Goal: Transaction & Acquisition: Purchase product/service

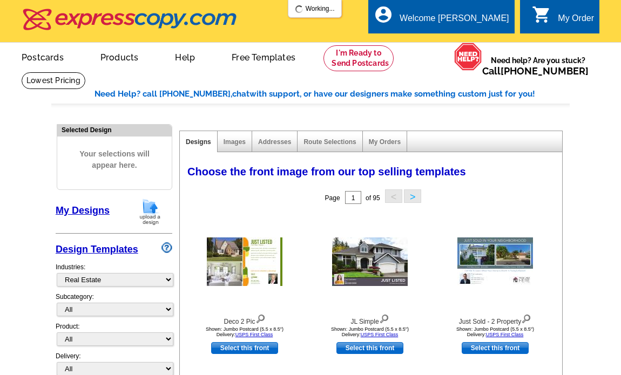
select select "785"
click at [153, 215] on img at bounding box center [150, 212] width 28 height 28
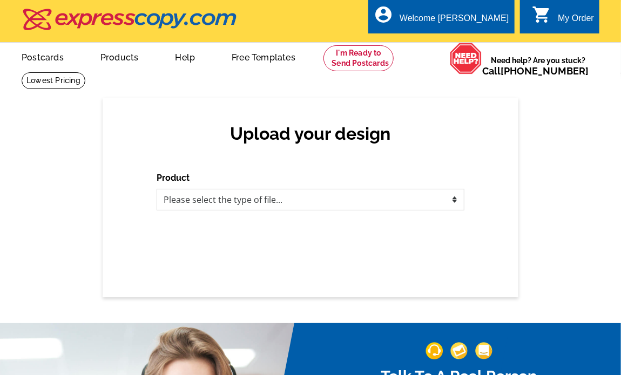
click at [354, 186] on div "Product Please select the type of file... Postcards Business Cards Letters and …" at bounding box center [311, 191] width 308 height 39
click at [349, 202] on select "Please select the type of file... Postcards Business Cards Letters and flyers G…" at bounding box center [311, 200] width 308 height 22
select select "1"
click at [157, 190] on select "Please select the type of file... Postcards Business Cards Letters and flyers G…" at bounding box center [311, 200] width 308 height 22
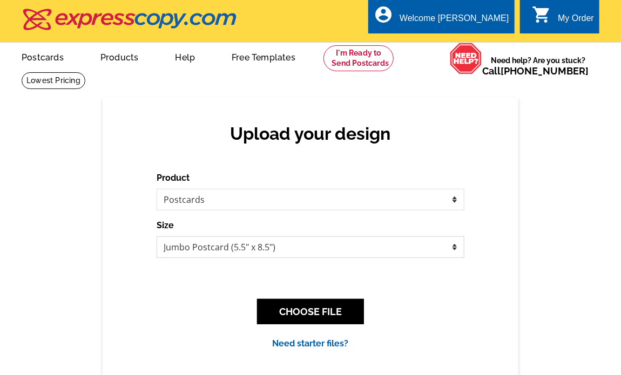
click at [293, 247] on select "Jumbo Postcard (5.5" x 8.5") Regular Postcard (4.25" x 5.6") Panoramic Postcard…" at bounding box center [311, 248] width 308 height 22
select select "1"
click at [157, 237] on select "Jumbo Postcard (5.5" x 8.5") Regular Postcard (4.25" x 5.6") Panoramic Postcard…" at bounding box center [311, 248] width 308 height 22
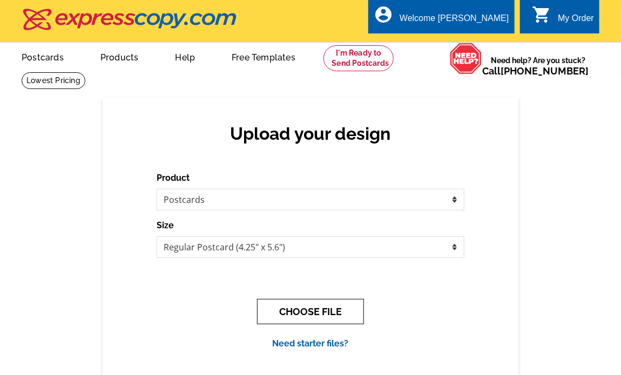
click at [311, 305] on button "CHOOSE FILE" at bounding box center [310, 311] width 107 height 25
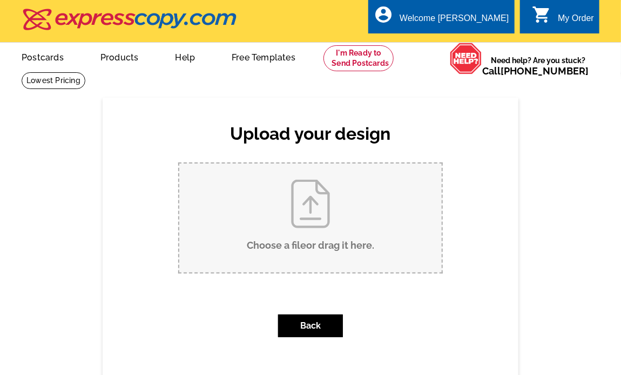
click at [333, 220] on input "Choose a file or drag it here ." at bounding box center [310, 218] width 262 height 109
type input "C:\fakepath\Just Listed - 31969 Morris Leonard Rd.pdf"
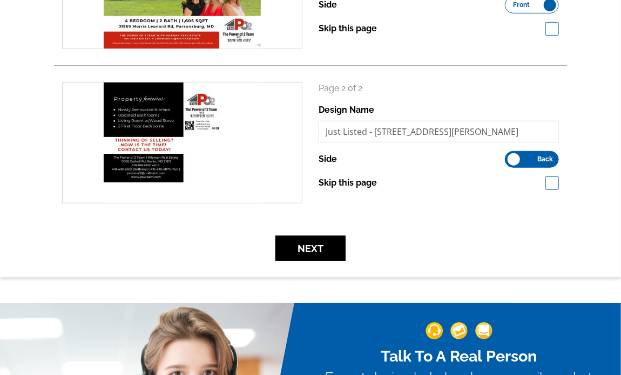
scroll to position [450, 0]
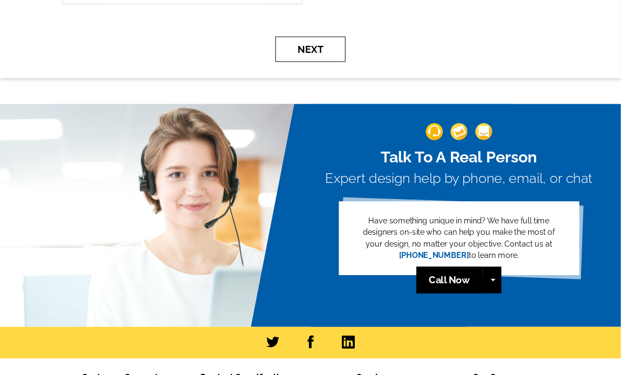
click at [320, 59] on button "Next" at bounding box center [310, 49] width 70 height 25
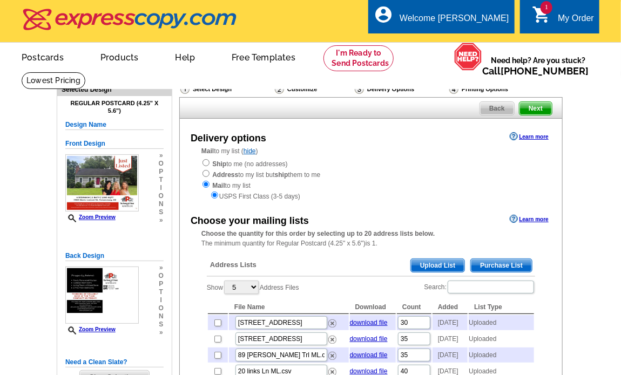
click at [430, 269] on span "Upload List" at bounding box center [437, 265] width 53 height 13
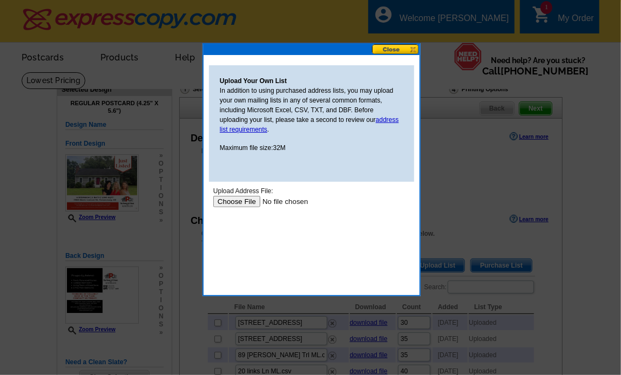
click at [232, 198] on input "file" at bounding box center [281, 200] width 137 height 11
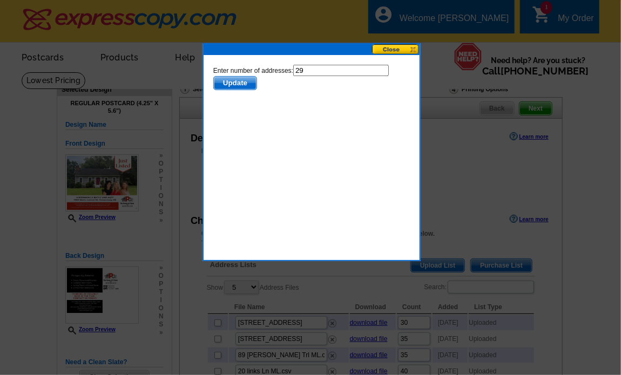
click at [229, 81] on span "Update" at bounding box center [234, 82] width 43 height 13
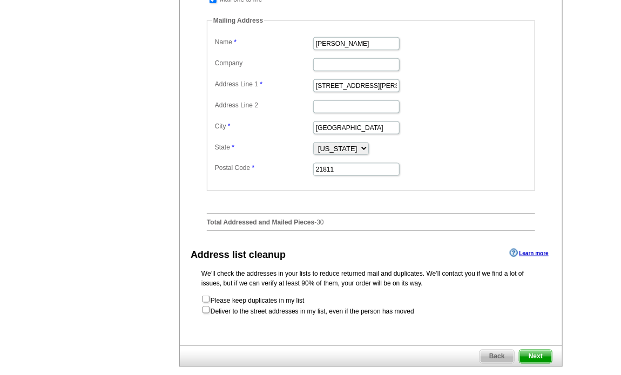
scroll to position [540, 0]
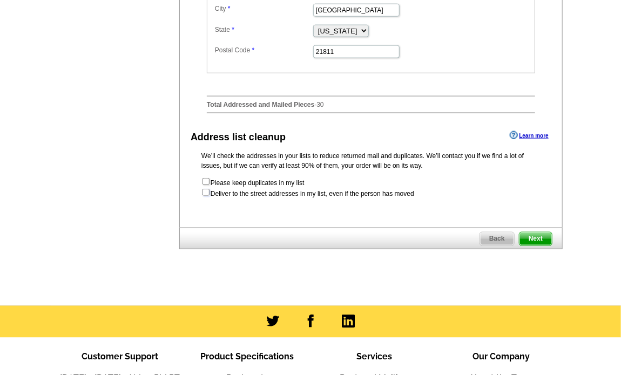
click at [205, 196] on input "checkbox" at bounding box center [206, 192] width 7 height 7
checkbox input "true"
radio input "true"
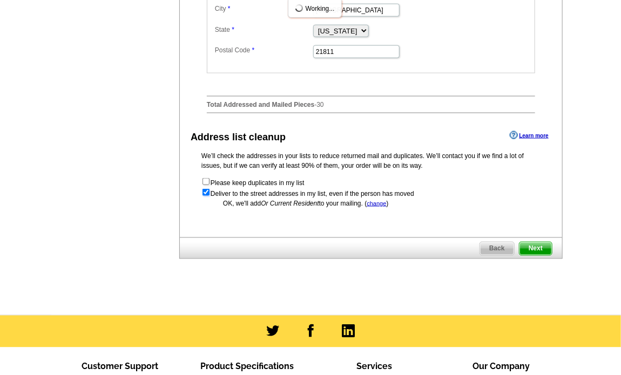
scroll to position [0, 0]
click at [544, 255] on span "Next" at bounding box center [536, 248] width 32 height 13
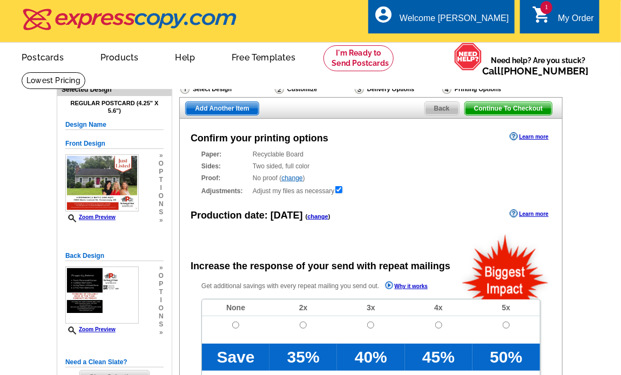
radio input "false"
click at [238, 325] on input "radio" at bounding box center [235, 325] width 7 height 7
radio input "true"
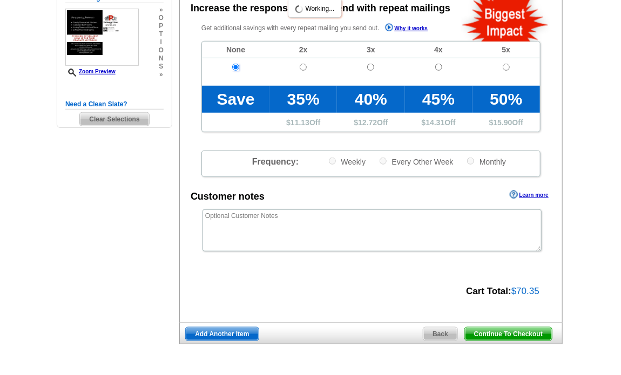
scroll to position [450, 0]
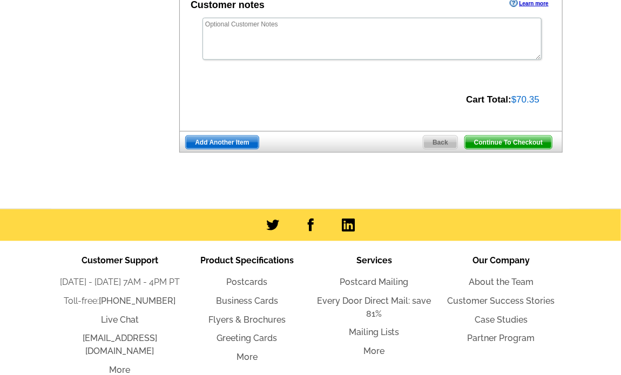
click at [523, 144] on span "Continue To Checkout" at bounding box center [508, 142] width 87 height 13
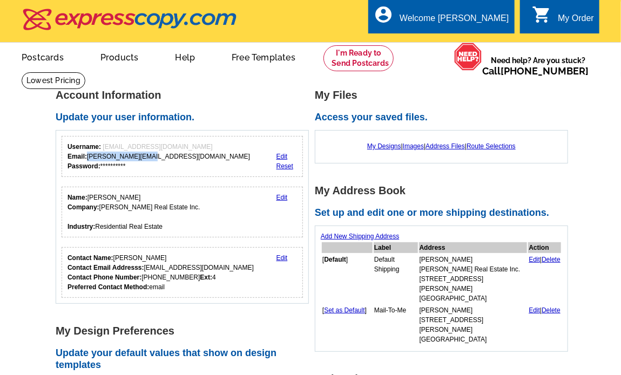
drag, startPoint x: 153, startPoint y: 155, endPoint x: 87, endPoint y: 160, distance: 66.6
click at [87, 160] on div "**********" at bounding box center [159, 156] width 183 height 29
copy div "terri@po2team.com"
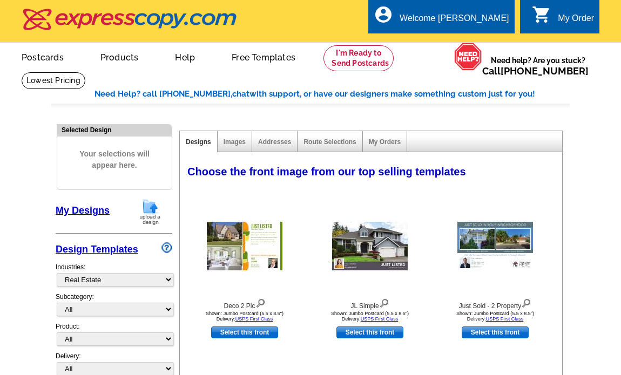
select select "785"
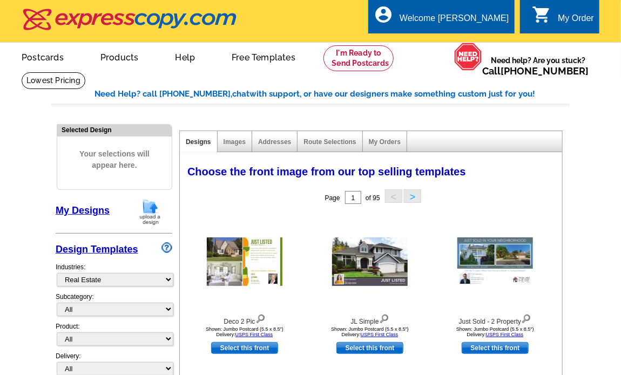
click at [152, 215] on img at bounding box center [150, 212] width 28 height 28
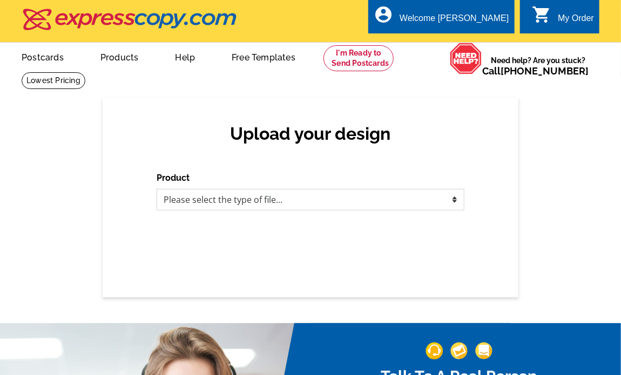
click at [248, 201] on select "Please select the type of file... Postcards Business Cards Letters and flyers G…" at bounding box center [311, 200] width 308 height 22
select select "1"
click at [157, 190] on select "Please select the type of file... Postcards Business Cards Letters and flyers G…" at bounding box center [311, 200] width 308 height 22
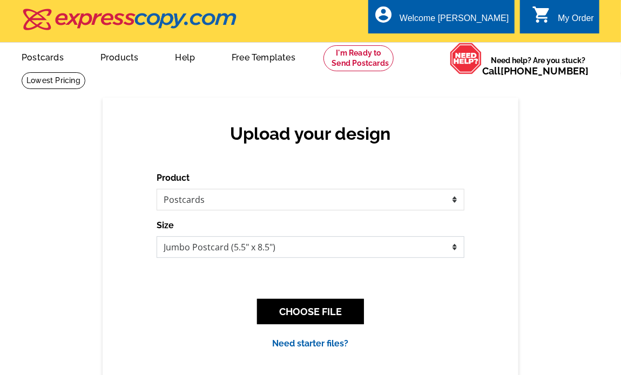
click at [229, 248] on select "Jumbo Postcard (5.5" x 8.5") Regular Postcard (4.25" x 5.6") Panoramic Postcard…" at bounding box center [311, 248] width 308 height 22
select select "1"
click at [157, 237] on select "Jumbo Postcard (5.5" x 8.5") Regular Postcard (4.25" x 5.6") Panoramic Postcard…" at bounding box center [311, 248] width 308 height 22
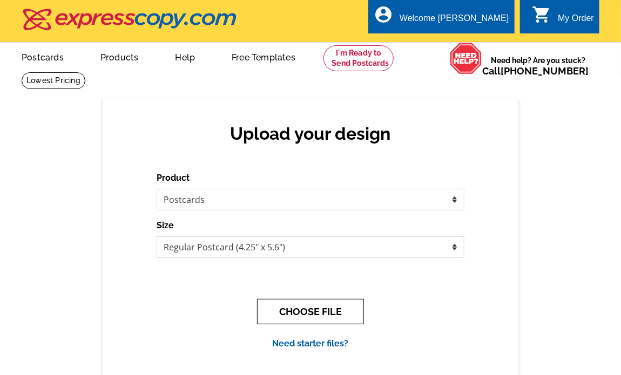
click at [354, 311] on button "CHOOSE FILE" at bounding box center [310, 311] width 107 height 25
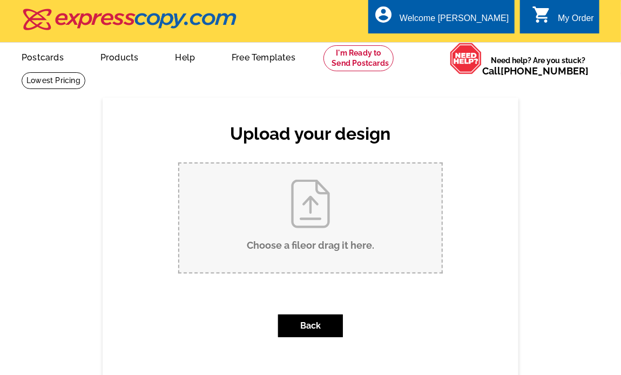
click at [308, 227] on input "Choose a file or drag it here ." at bounding box center [310, 218] width 262 height 109
type input "C:\fakepath\Updated Just Listed - 31969 Morris Leonard Rd.pdf"
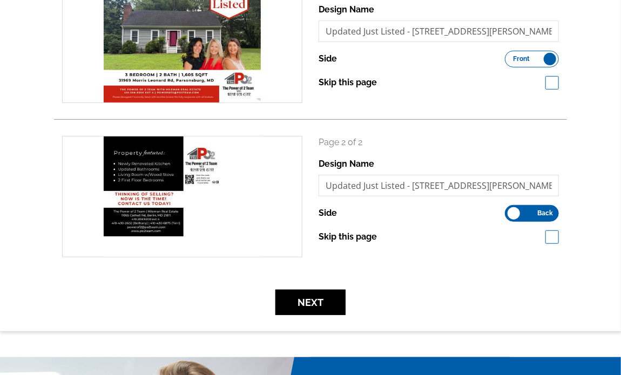
scroll to position [270, 0]
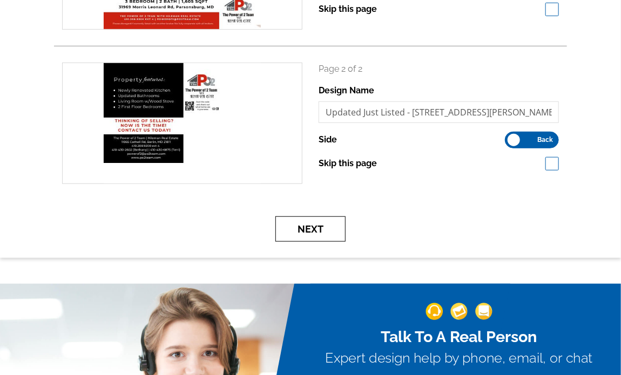
click at [335, 237] on button "Next" at bounding box center [310, 229] width 70 height 25
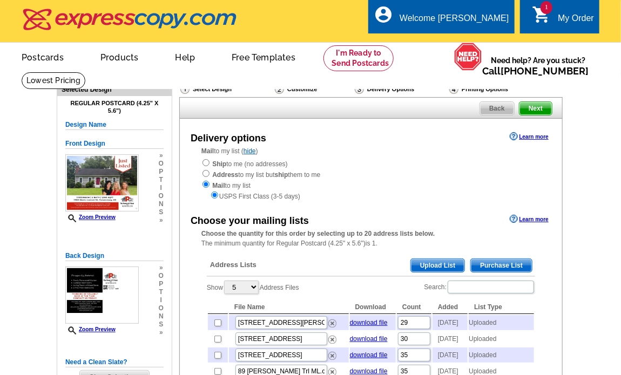
scroll to position [180, 0]
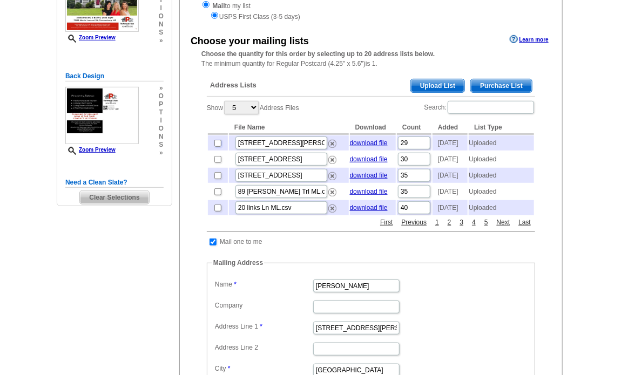
click at [214, 145] on input "checkbox" at bounding box center [217, 143] width 7 height 7
checkbox input "true"
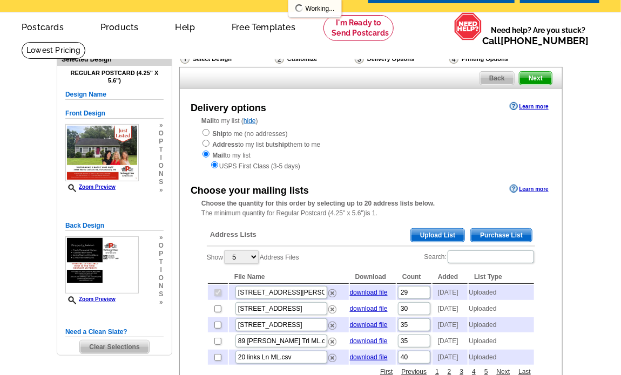
scroll to position [0, 0]
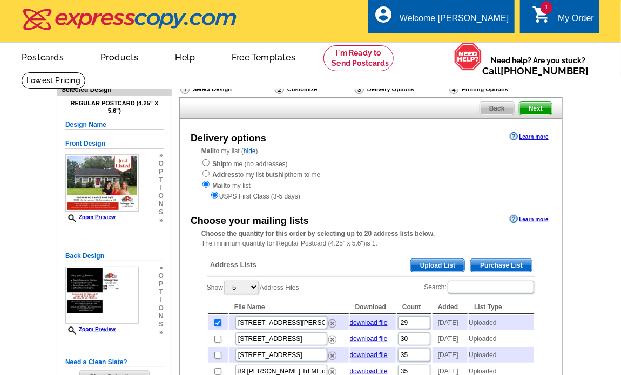
click at [538, 109] on span "Next" at bounding box center [536, 108] width 32 height 13
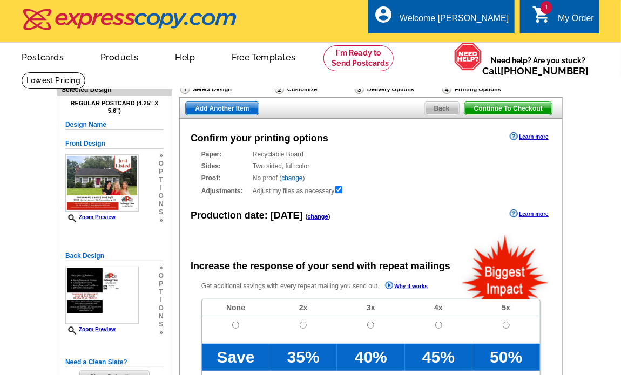
radio input "false"
click at [482, 45] on link "My Account" at bounding box center [482, 42] width 46 height 10
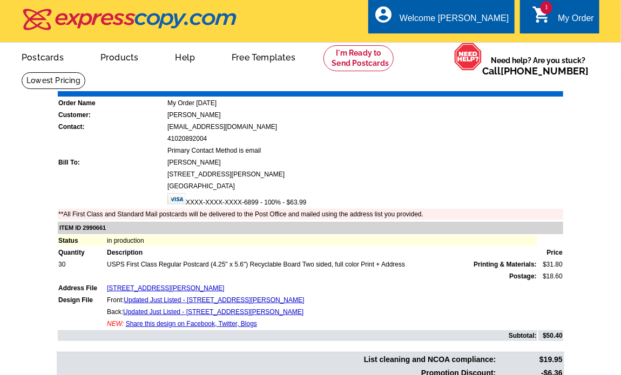
scroll to position [270, 0]
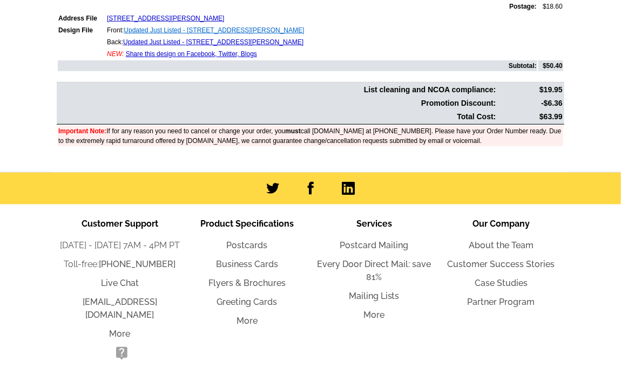
click at [259, 26] on link "Updated Just Listed - [STREET_ADDRESS][PERSON_NAME]" at bounding box center [214, 30] width 180 height 8
